Goal: Task Accomplishment & Management: Complete application form

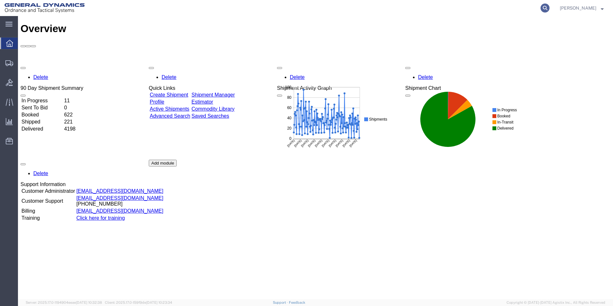
click at [550, 9] on icon at bounding box center [545, 8] width 9 height 9
paste input "56537061"
type input "56537061"
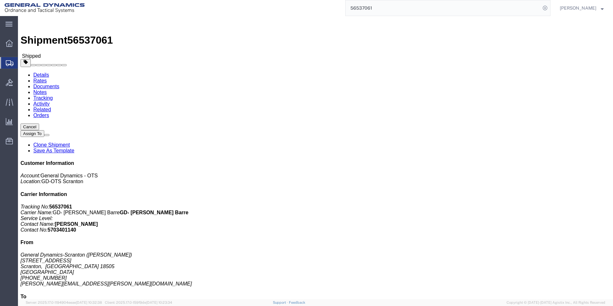
click link "Clone Shipment"
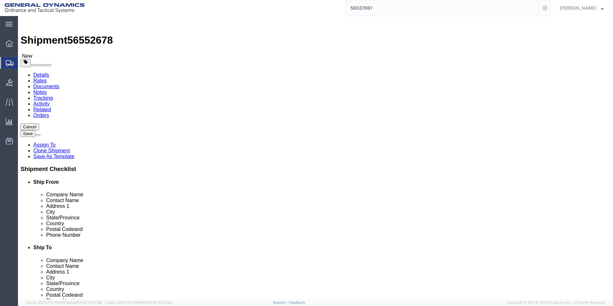
select select
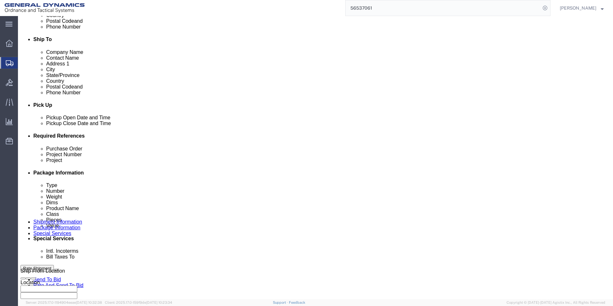
scroll to position [267, 0]
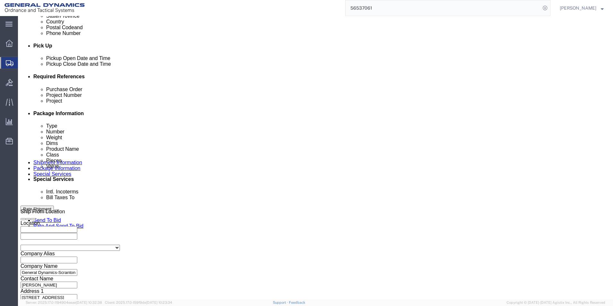
click button "Continue"
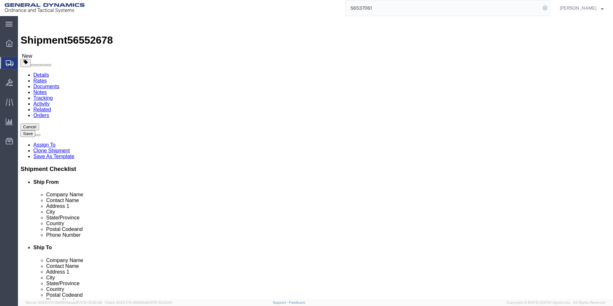
drag, startPoint x: 101, startPoint y: 127, endPoint x: 80, endPoint y: 131, distance: 21.6
click div "Number 3"
type input "5"
click input "12000.00"
type input "15000.00"
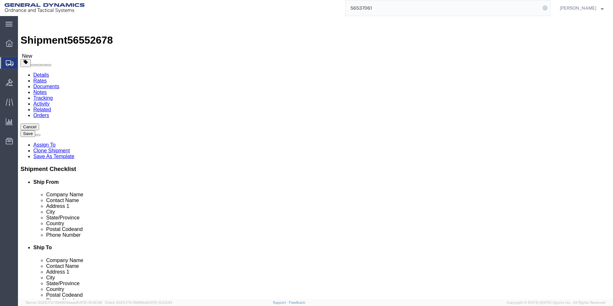
click dd "120.00 Each"
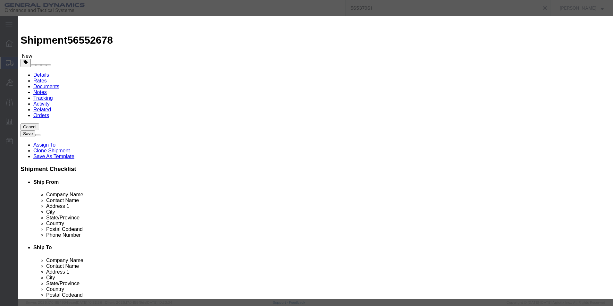
drag, startPoint x: 195, startPoint y: 63, endPoint x: 181, endPoint y: 62, distance: 14.1
click div "Pieces 120.00 Select Bag Barrels 100Board Feet Bottle Box Blister Pack Carats C…"
type input "200.00"
type input "69767.43"
drag, startPoint x: 403, startPoint y: 49, endPoint x: 452, endPoint y: 53, distance: 48.9
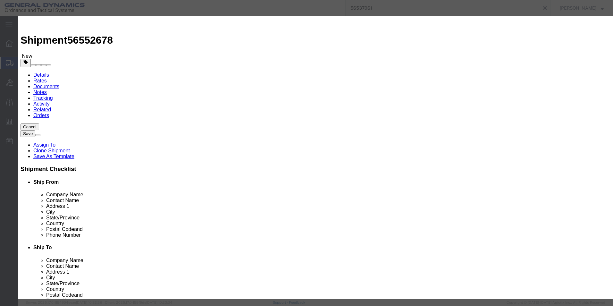
click textarea "HT PARTS. HEAT# M485-3"
type textarea "HT PARTS. HEAT# T3540-1"
click button "Save & Close"
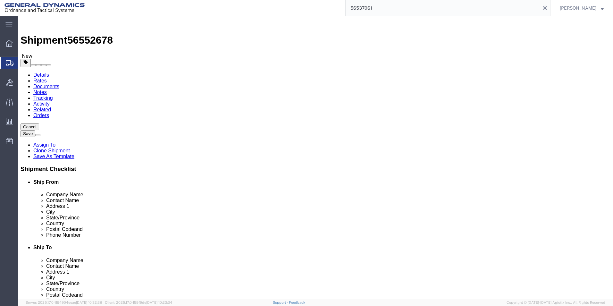
click span "button"
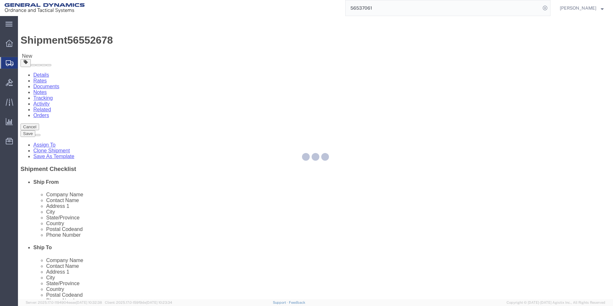
select select "RACK"
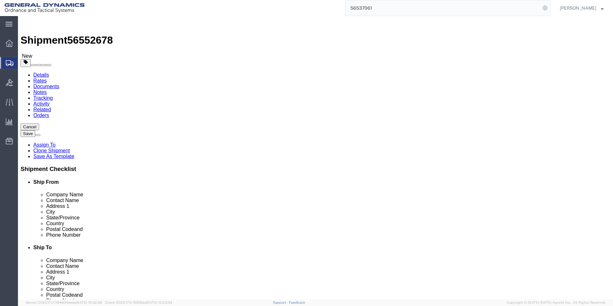
drag, startPoint x: 341, startPoint y: 114, endPoint x: 338, endPoint y: 118, distance: 5.2
click select "Select Bale(s) Basket(s) Bolt(s) Bottle(s) Buckets Bulk Bundle(s) Can(s) Cardbo…"
select select "PSNS"
click select "Select Bale(s) Basket(s) Bolt(s) Bottle(s) Buckets Bulk Bundle(s) Can(s) Cardbo…"
drag, startPoint x: 328, startPoint y: 142, endPoint x: 309, endPoint y: 142, distance: 18.9
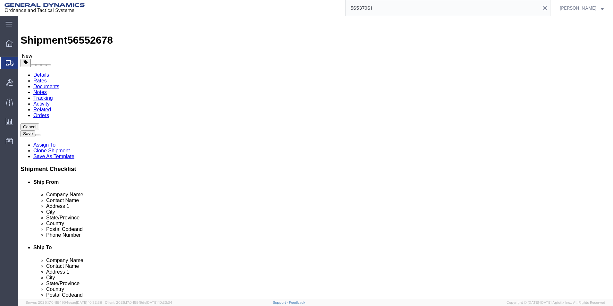
click div "Number 5"
type input "1"
drag, startPoint x: 325, startPoint y: 165, endPoint x: 315, endPoint y: 165, distance: 9.9
click div "15000.00 Select kgs lbs"
type input "1000.00"
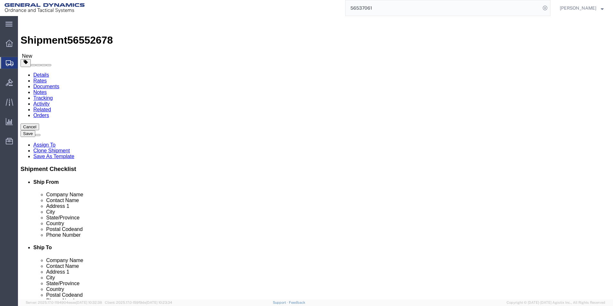
click dd "200.00 Each"
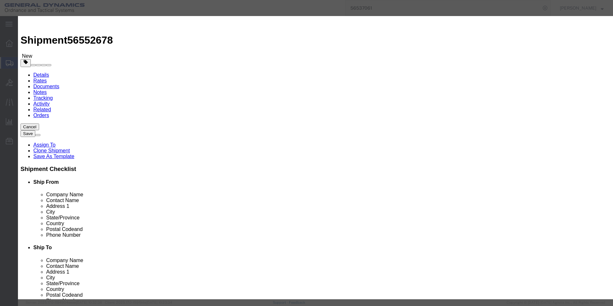
click textarea "HT PARTS GOING TO WB."
type textarea "SCRAP HT PARTS GOING TO WB. NOSE TOO SMALL"
click textarea "HT PARTS. HEAT# T3540-1"
drag, startPoint x: 434, startPoint y: 48, endPoint x: 417, endPoint y: 47, distance: 16.4
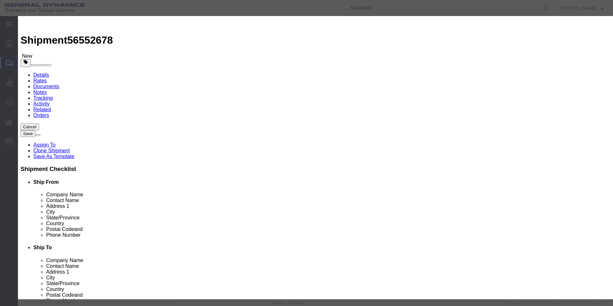
click textarea "HT PARTS. HEAT# T3540-1"
type textarea "SCRAP HT PARTS. HEAT# T3486, M485"
drag, startPoint x: 186, startPoint y: 62, endPoint x: 172, endPoint y: 64, distance: 13.9
click div "Pieces 200.00 Select Bag Barrels 100Board Feet Bottle Box Blister Pack Carats C…"
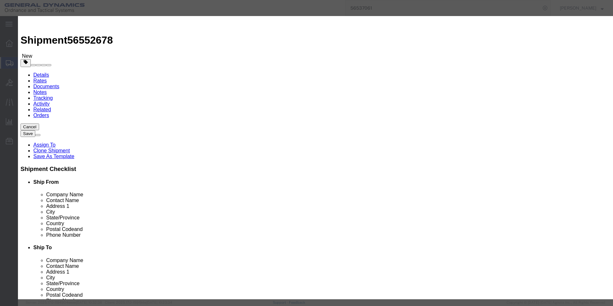
type input "7.00"
type input "2441.86"
click textarea "HT PARTS. HEAT# T3540-1"
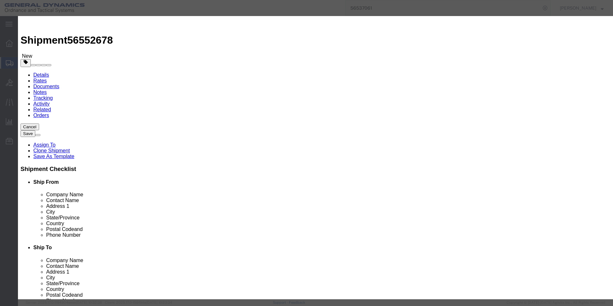
click textarea "HT PARTS. HEAT# T3540-1"
type textarea "SCRAP HT PARTS. NOSE TOO SMALL. HEAT# T3486, M485"
click button "Save & Close"
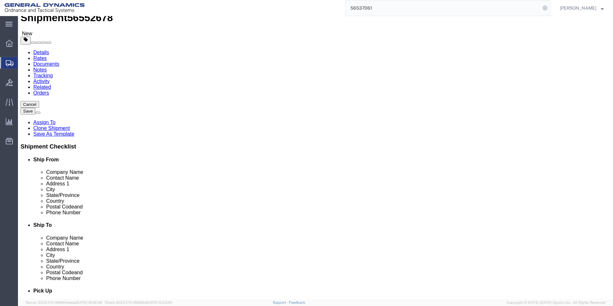
scroll to position [47, 0]
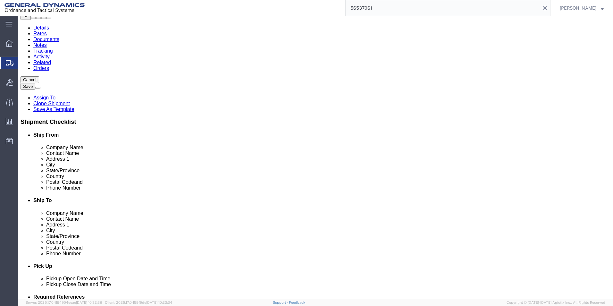
click button "Continue"
drag, startPoint x: 276, startPoint y: 95, endPoint x: 257, endPoint y: 95, distance: 18.6
click textarea "HT PARTS GOING TO WB. HEAT# M485-3"
click icon
click dd "7.00 Each"
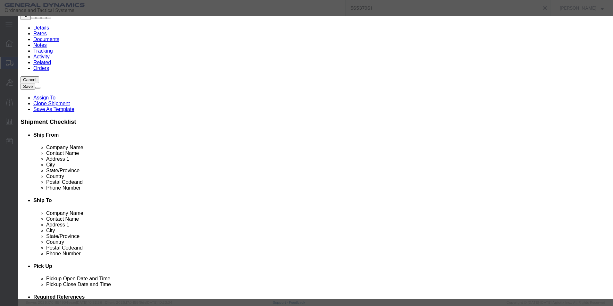
drag, startPoint x: 381, startPoint y: 57, endPoint x: 357, endPoint y: 46, distance: 26.7
click div "SCRAP HT PARTS. NOSE TOO SMALL. HEAT# T3486, M485"
click button "Save & Close"
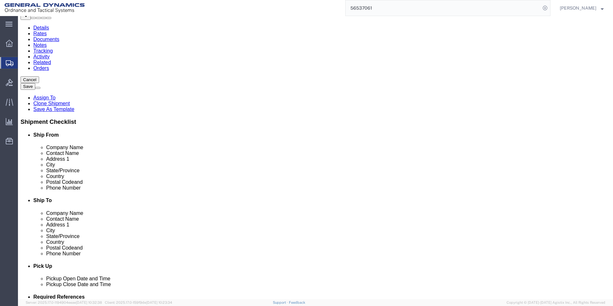
click button "Continue"
click textarea "HT PARTS GOING TO WB. HEAT# M485-3"
paste textarea "SCRAP HT PARTS. NOSE TOO SMALL. HEAT# T3486, M485"
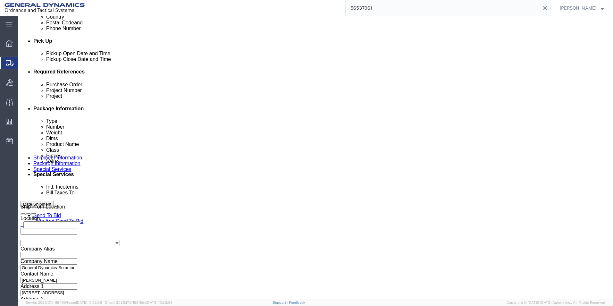
scroll to position [304, 0]
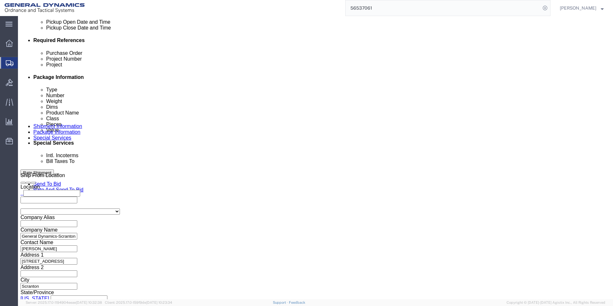
type textarea "HT PARTS GOING TO WB. HEAT# T3540-1 SCRAP HT PARTS. NOSE TOO SMALL. HEAT# T3486…"
drag, startPoint x: 116, startPoint y: 123, endPoint x: 118, endPoint y: 126, distance: 3.3
click select "Select Recipient Account Sender/Shipper Third Party Account"
select select "SHIP"
click select "Select Recipient Account Sender/Shipper Third Party Account"
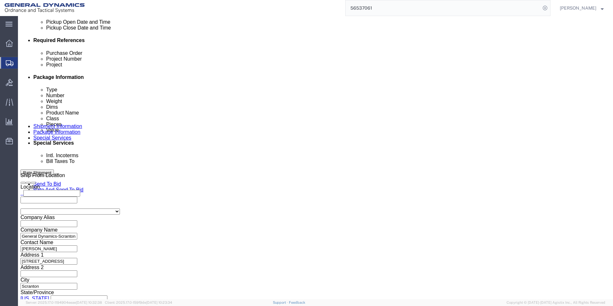
click div "Billing Location Select Select My Profile Location GD-OTS [GEOGRAPHIC_DATA] (Co…"
click button "Rate Shipment"
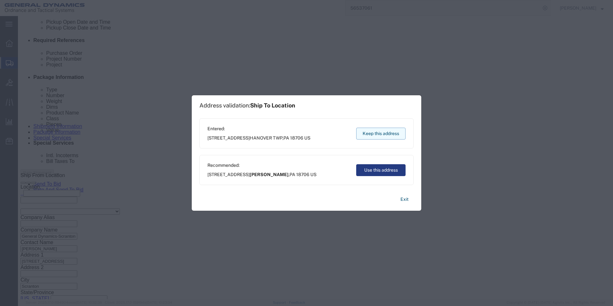
click at [378, 133] on button "Keep this address" at bounding box center [380, 134] width 49 height 12
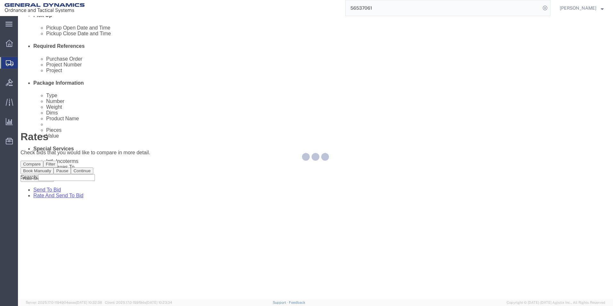
scroll to position [0, 0]
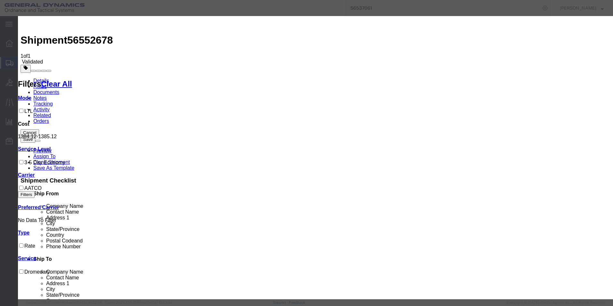
select select "16394"
drag, startPoint x: 287, startPoint y: 83, endPoint x: 285, endPoint y: 87, distance: 4.4
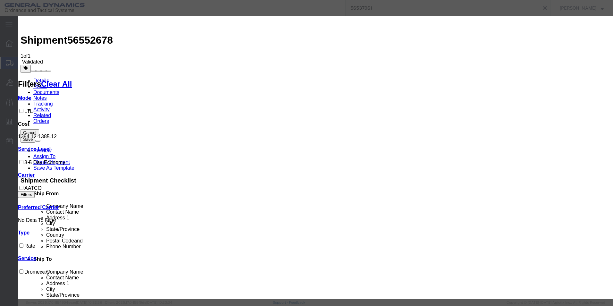
select select "32203"
type input "56552678"
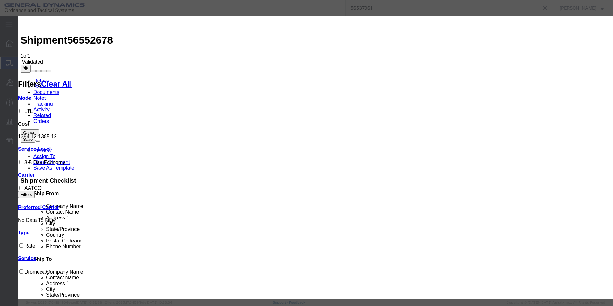
type input "[PERSON_NAME]"
type input "5703401140"
select select "1200"
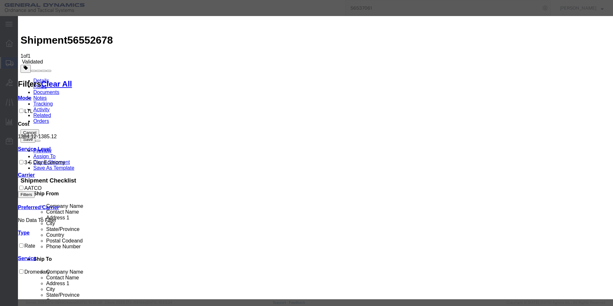
drag, startPoint x: 424, startPoint y: 190, endPoint x: 425, endPoint y: 186, distance: 4.5
drag, startPoint x: 374, startPoint y: 193, endPoint x: 391, endPoint y: 192, distance: 17.3
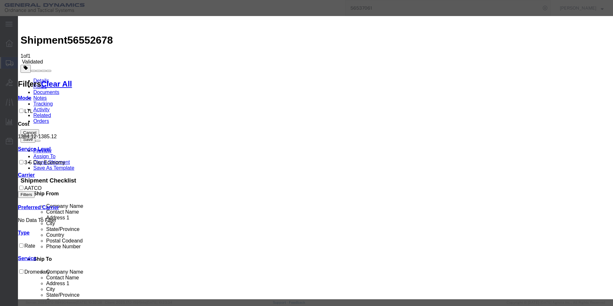
drag, startPoint x: 423, startPoint y: 200, endPoint x: 424, endPoint y: 196, distance: 4.3
select select "PICKEDUP"
